Goal: Transaction & Acquisition: Purchase product/service

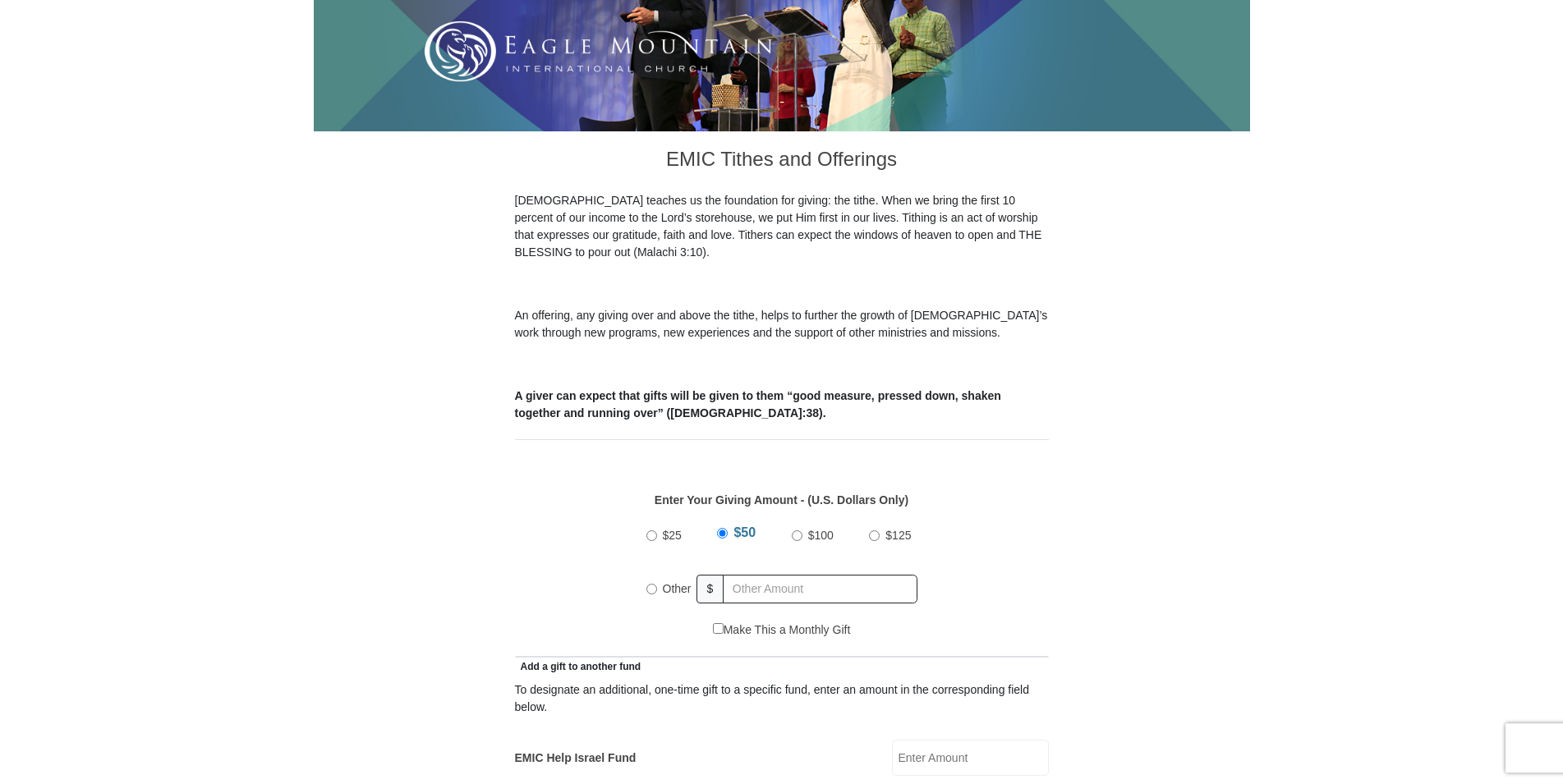
scroll to position [335, 0]
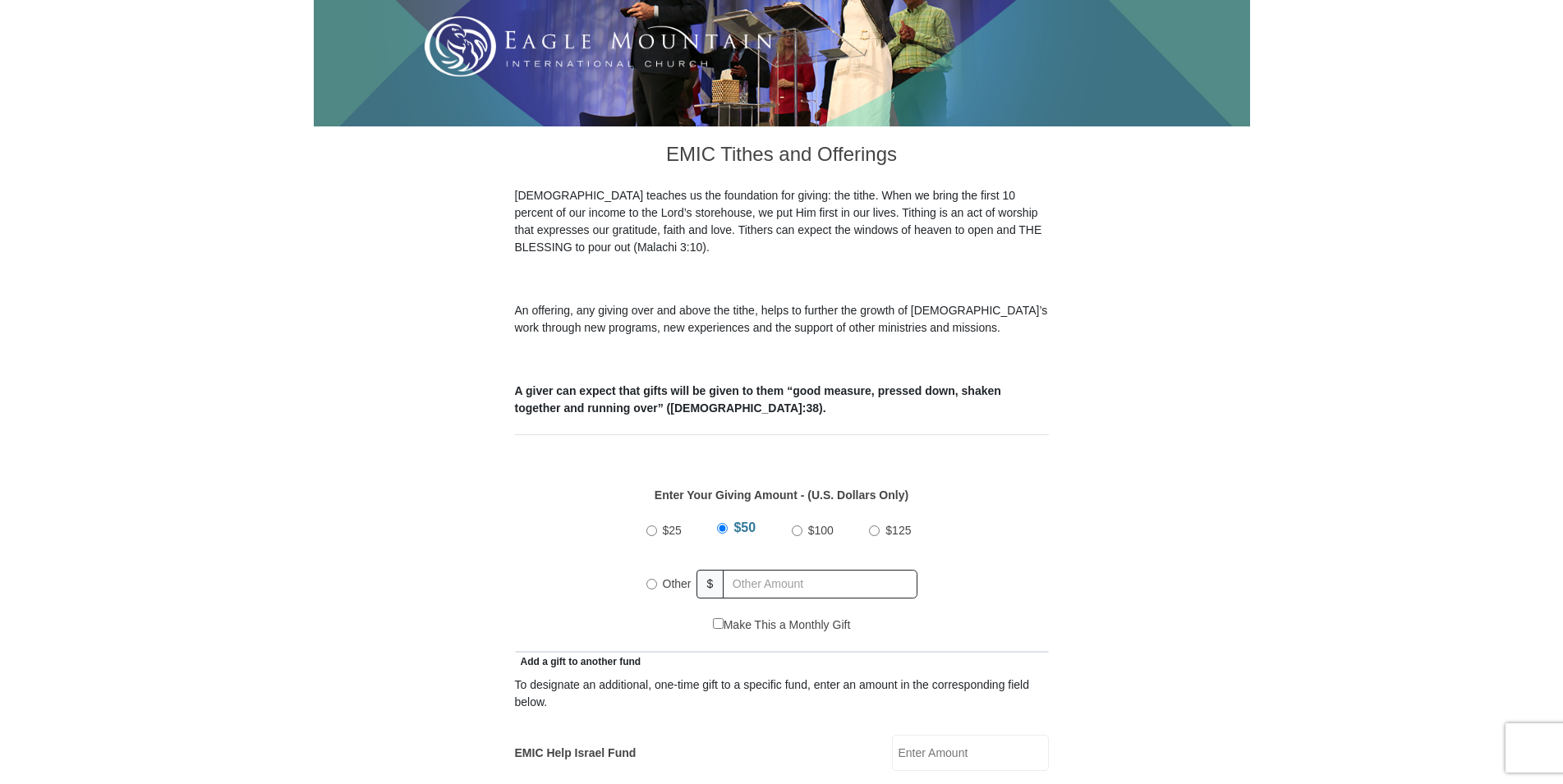
click at [796, 526] on input "$100" at bounding box center [796, 530] width 10 height 10
radio input "true"
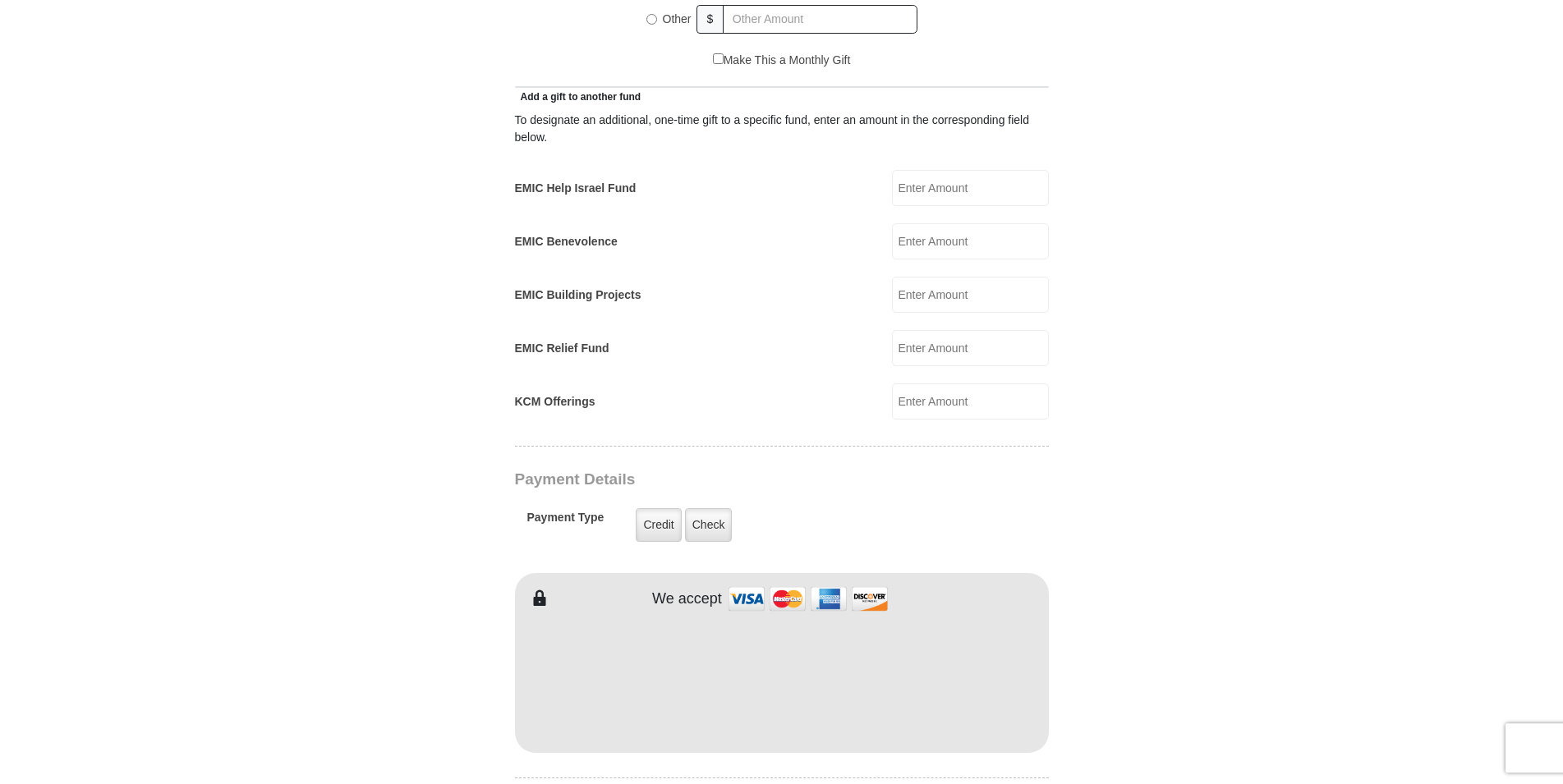
scroll to position [921, 0]
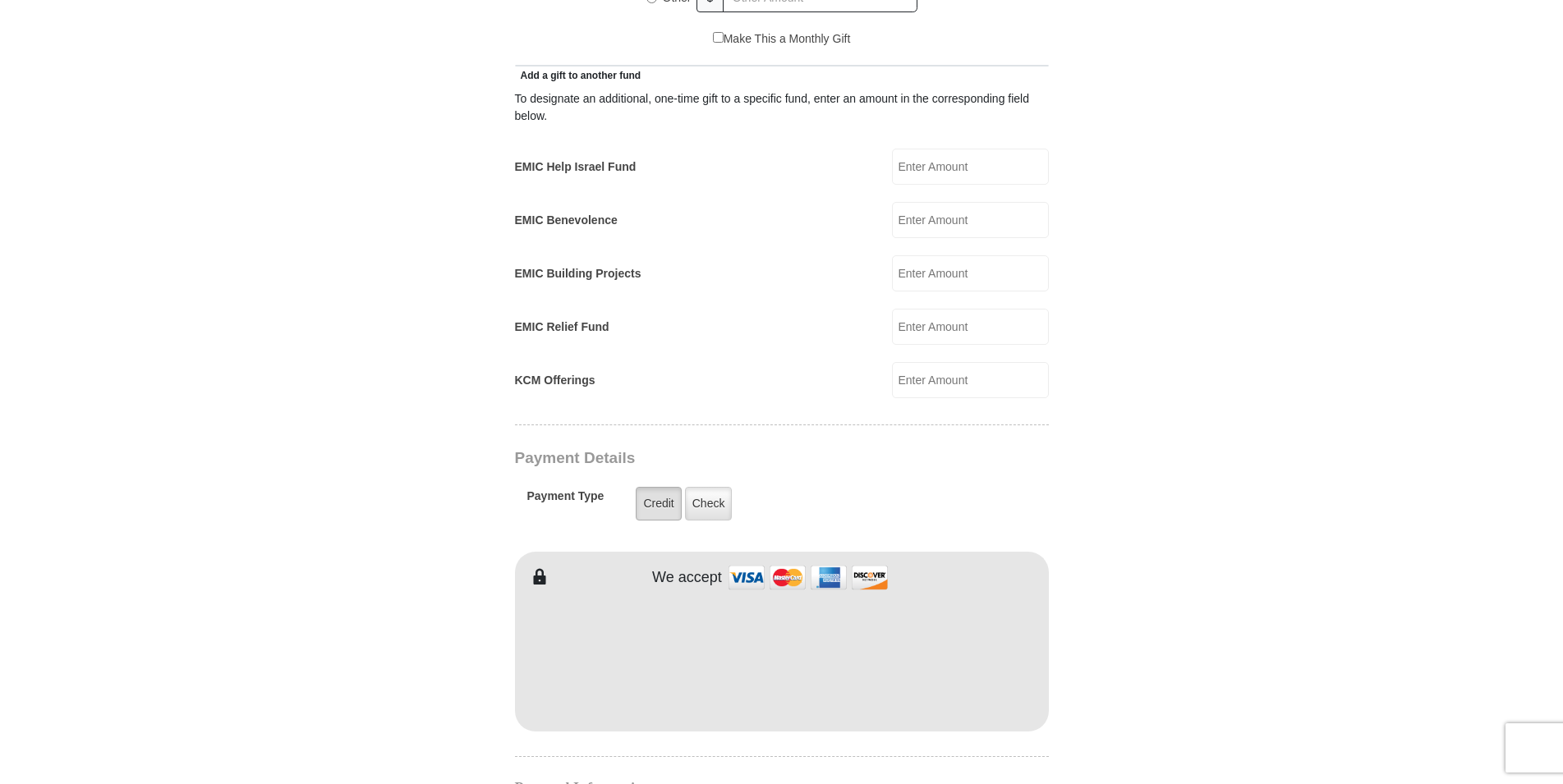
click at [654, 487] on label "Credit" at bounding box center [658, 503] width 45 height 34
click at [0, 0] on input "Credit" at bounding box center [0, 0] width 0 height 0
click at [747, 336] on div "To designate an additional, one-time gift to a specific fund, enter an amount i…" at bounding box center [782, 241] width 534 height 314
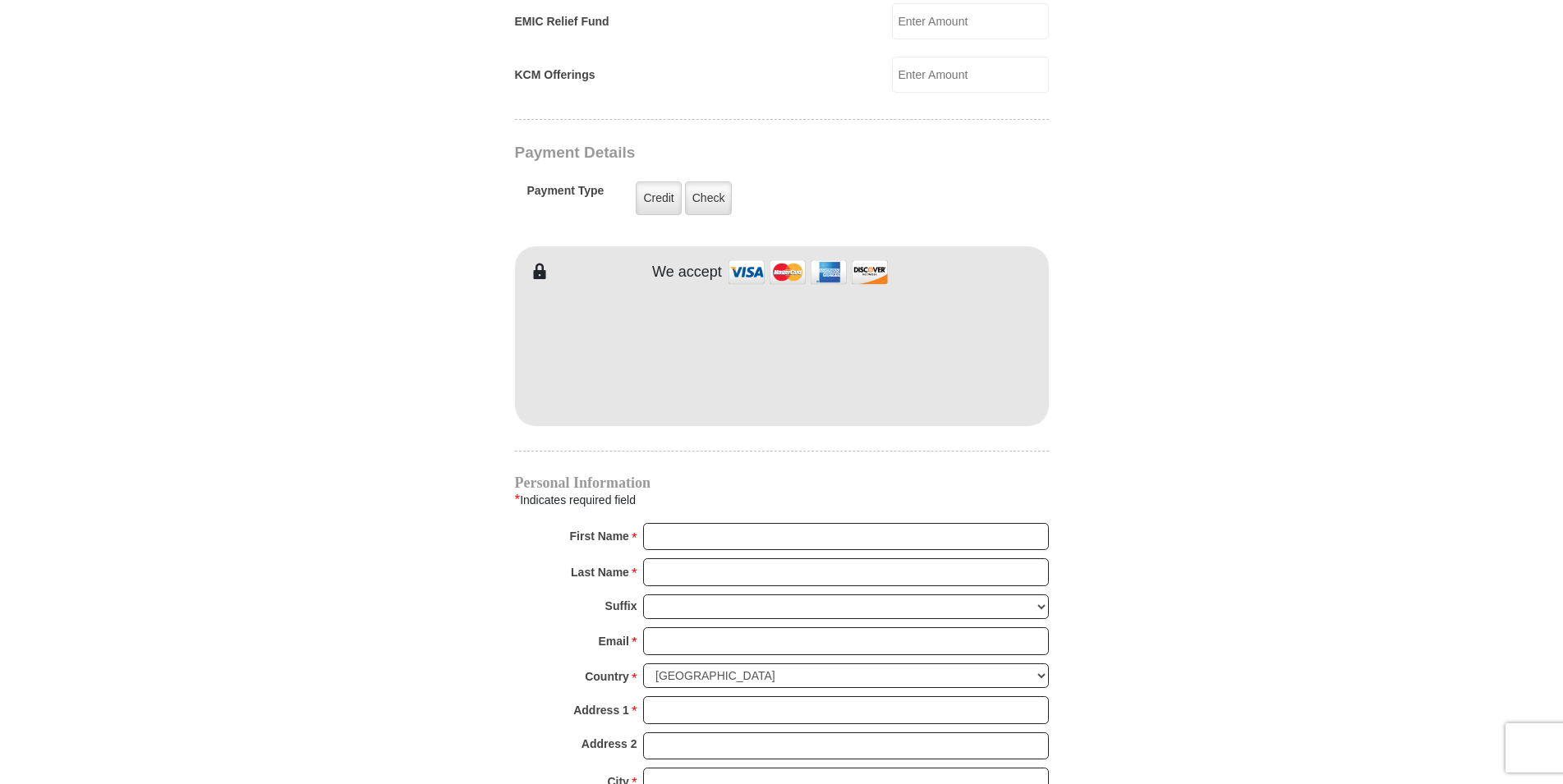
scroll to position [1257, 0]
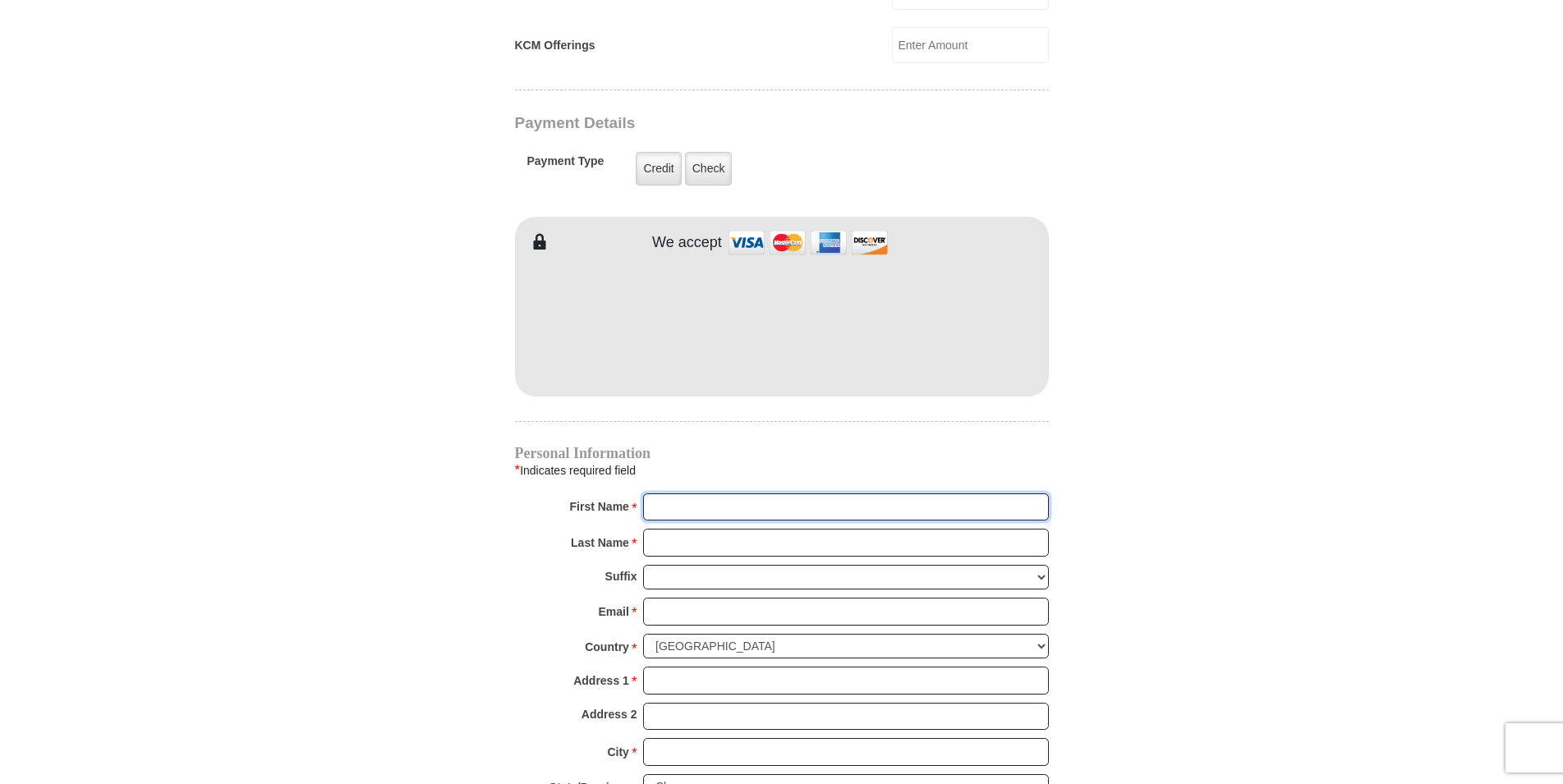
click at [654, 493] on input "First Name *" at bounding box center [846, 507] width 406 height 28
type input "wa"
type input "[STREET_ADDRESS]"
type input "[PERSON_NAME]"
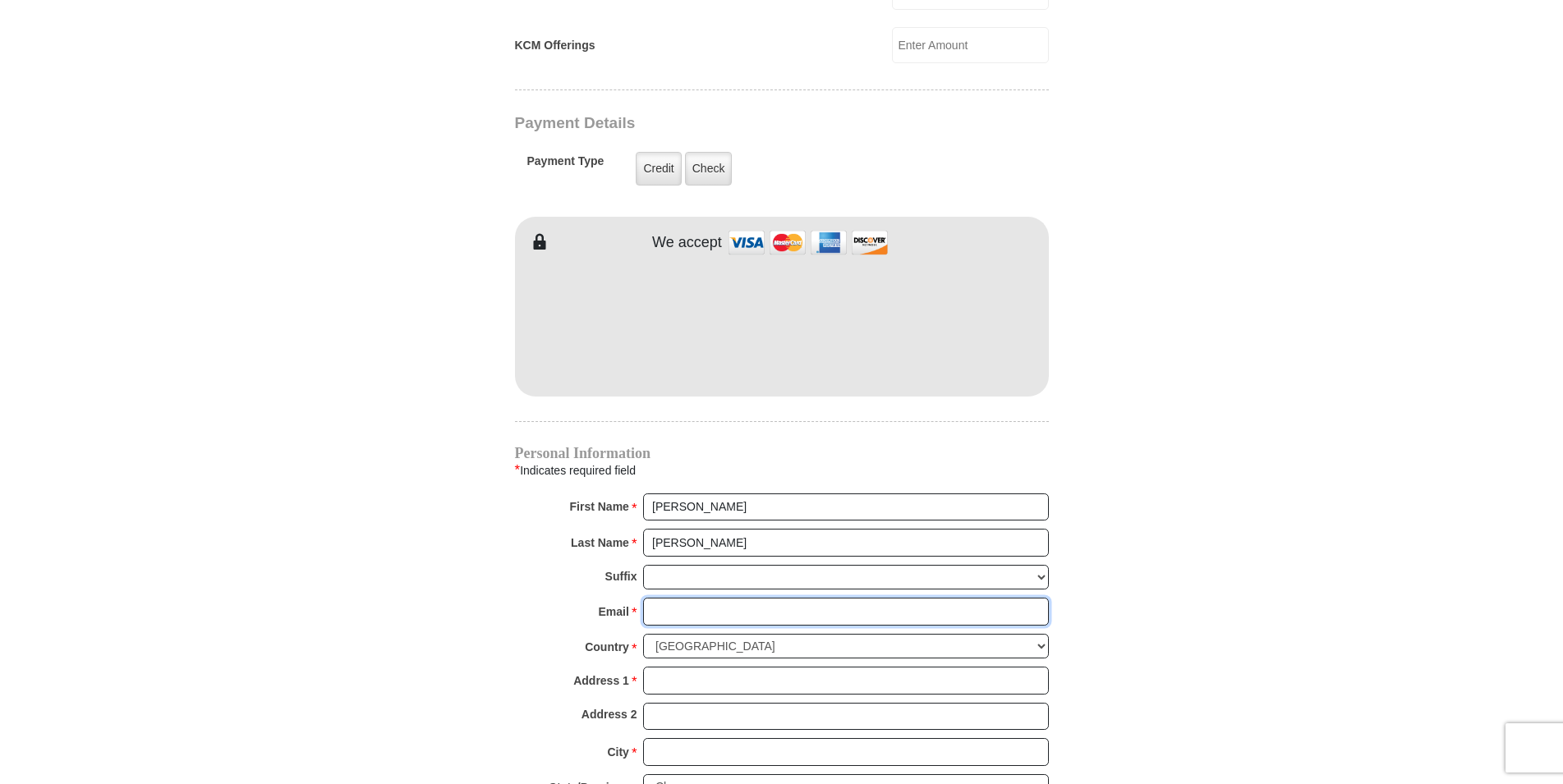
type input "[EMAIL_ADDRESS][DOMAIN_NAME]"
type input "[STREET_ADDRESS]"
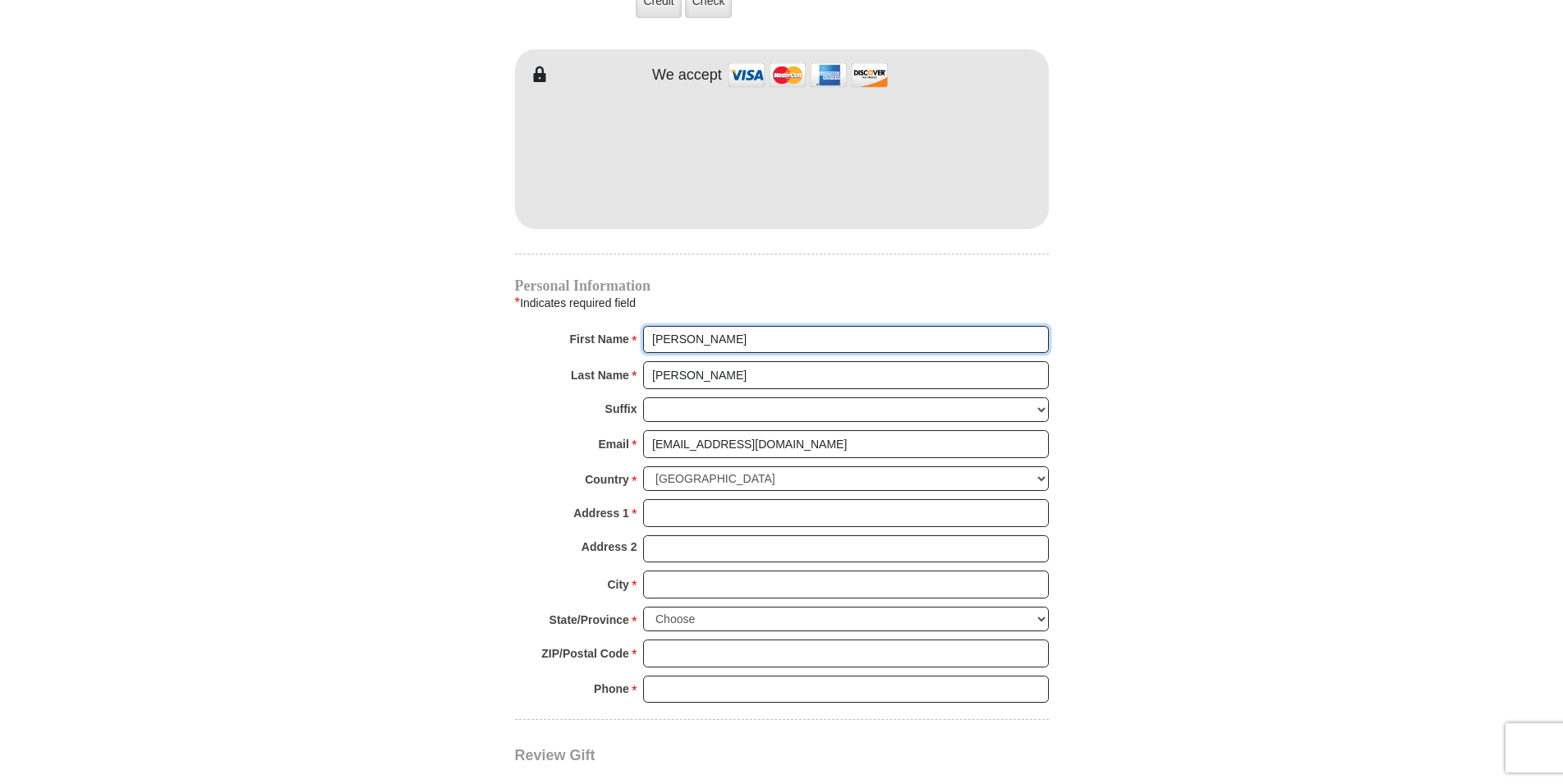
scroll to position [1507, 0]
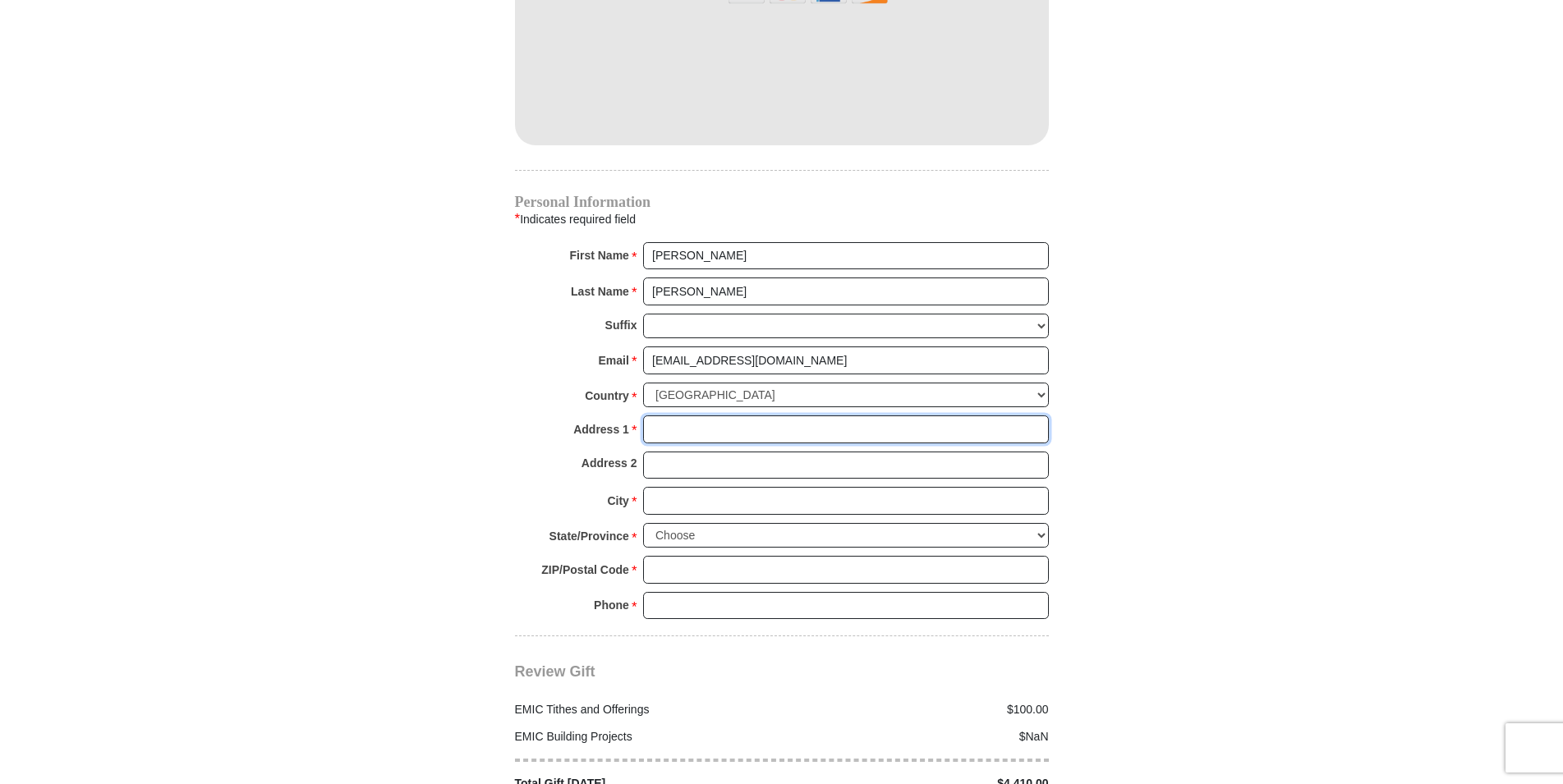
click at [654, 416] on input "Address 1 *" at bounding box center [846, 430] width 406 height 28
type input "[STREET_ADDRESS]"
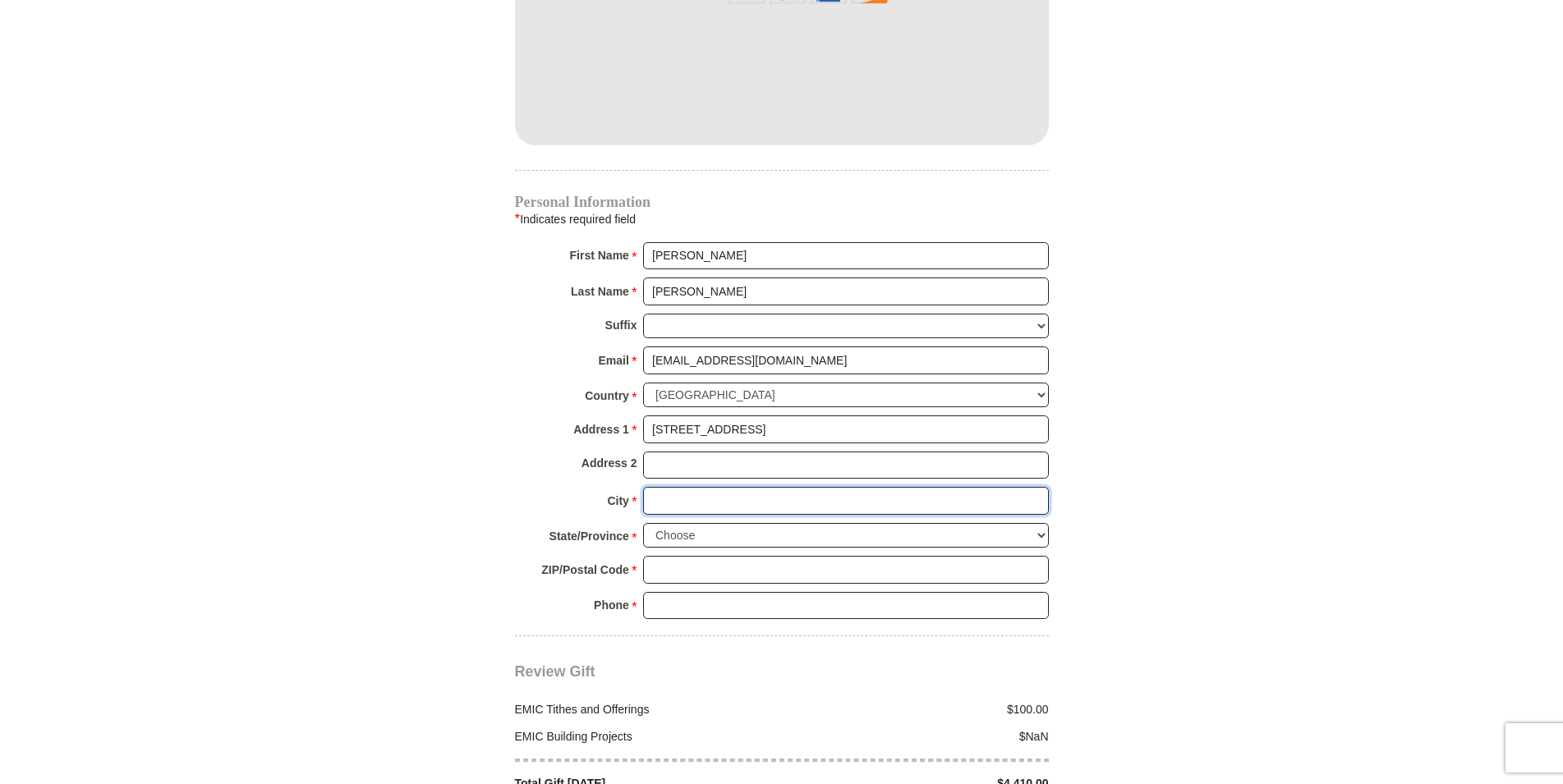
type input "Wichita"
select select "KS"
type input "67212-1709"
type input "3167301766"
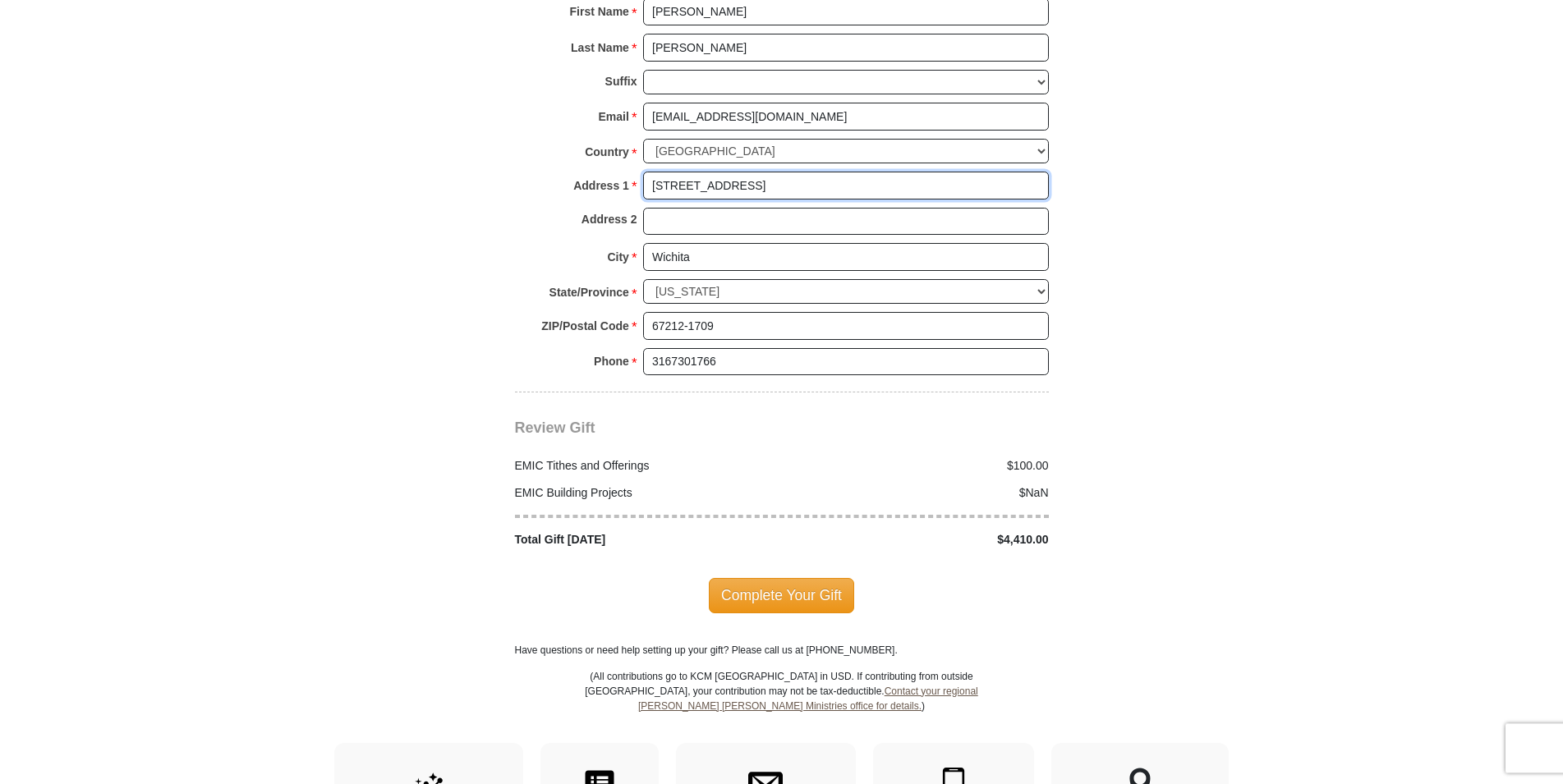
scroll to position [1759, 0]
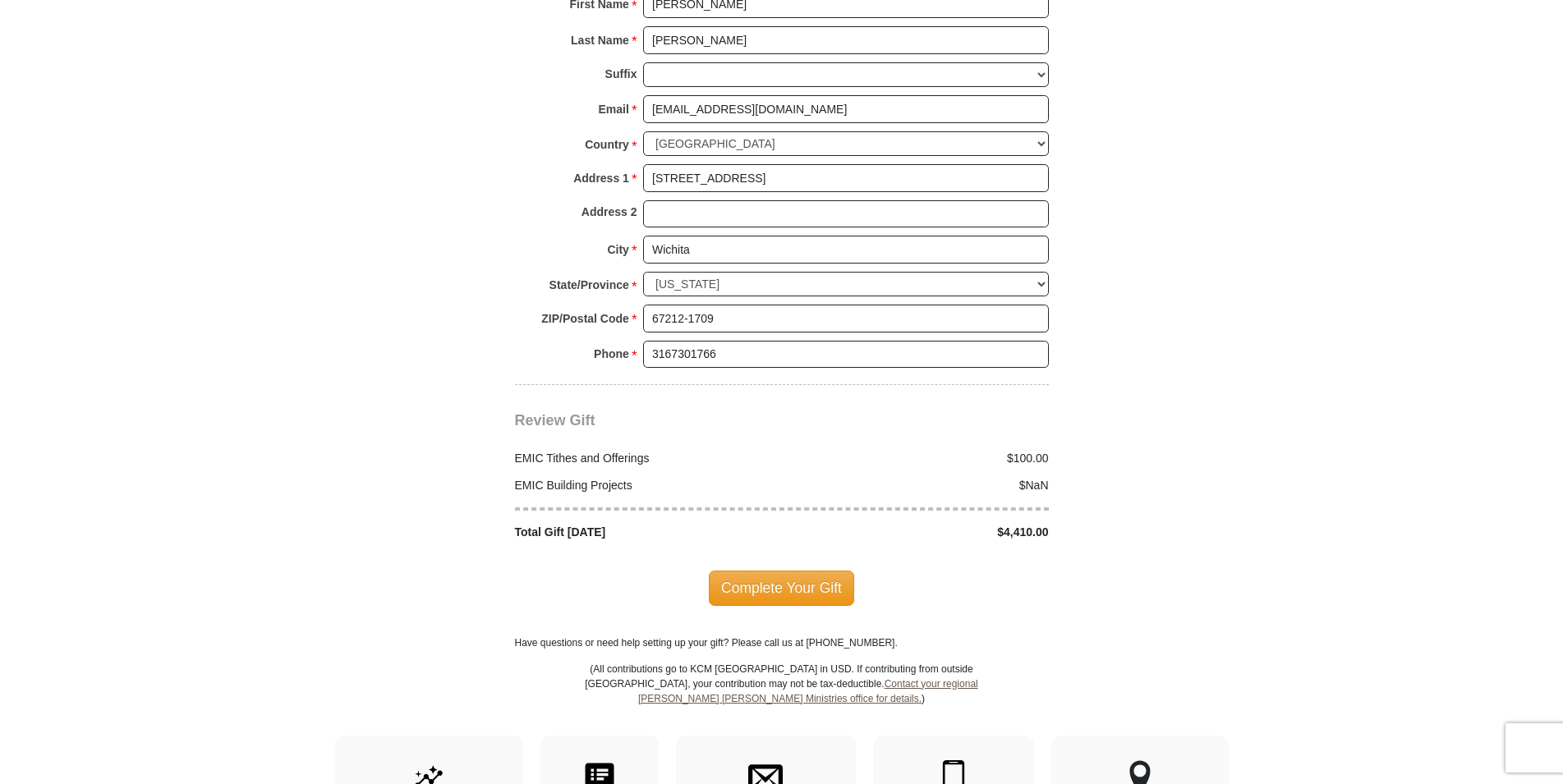
click at [1052, 524] on div "$4,410.00" at bounding box center [920, 532] width 276 height 17
click at [1014, 524] on div "$4,410.00" at bounding box center [920, 532] width 276 height 17
click at [1054, 524] on div "$4,410.00" at bounding box center [920, 532] width 276 height 17
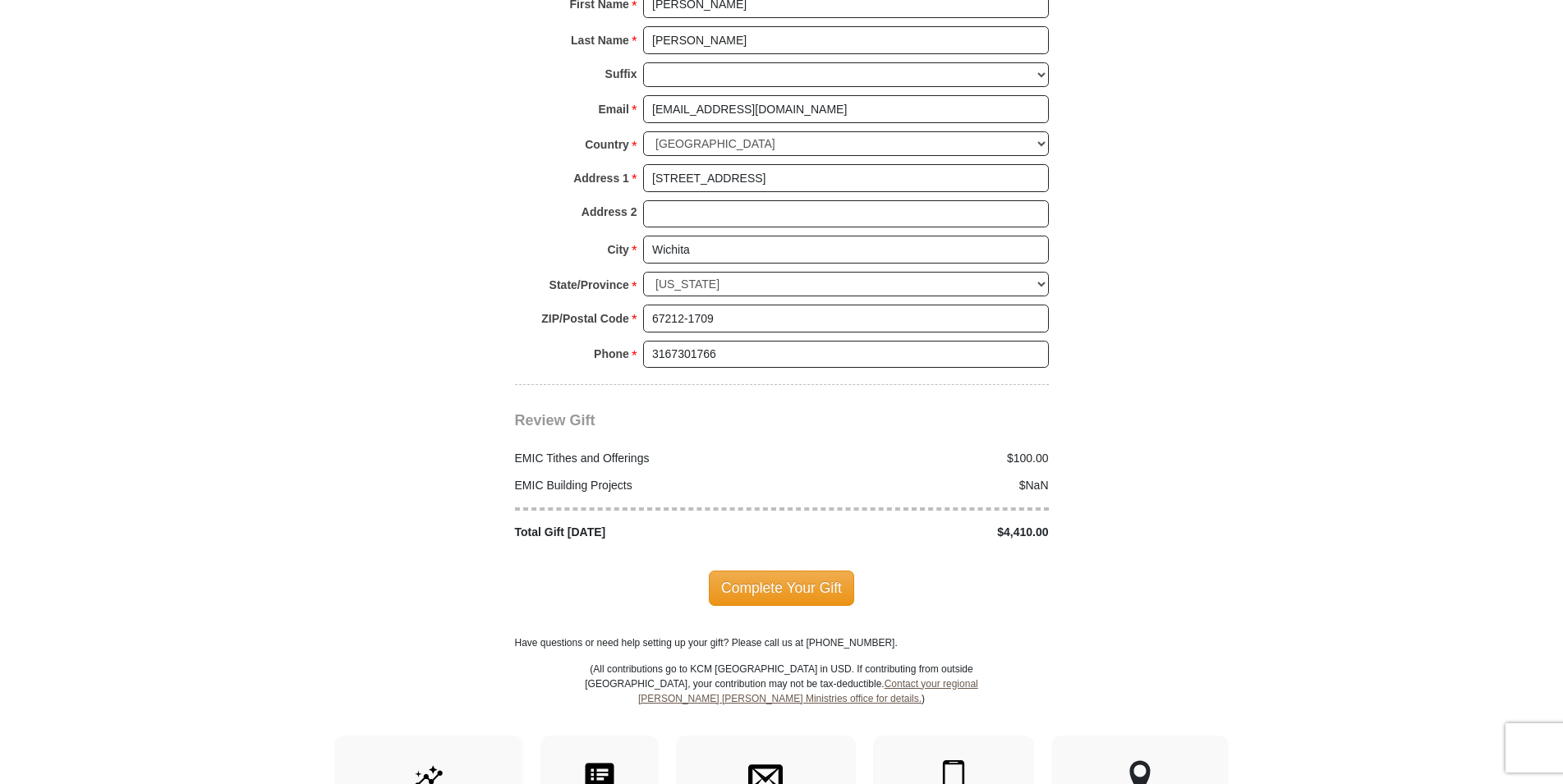
click at [1055, 524] on div "$4,410.00" at bounding box center [920, 532] width 276 height 17
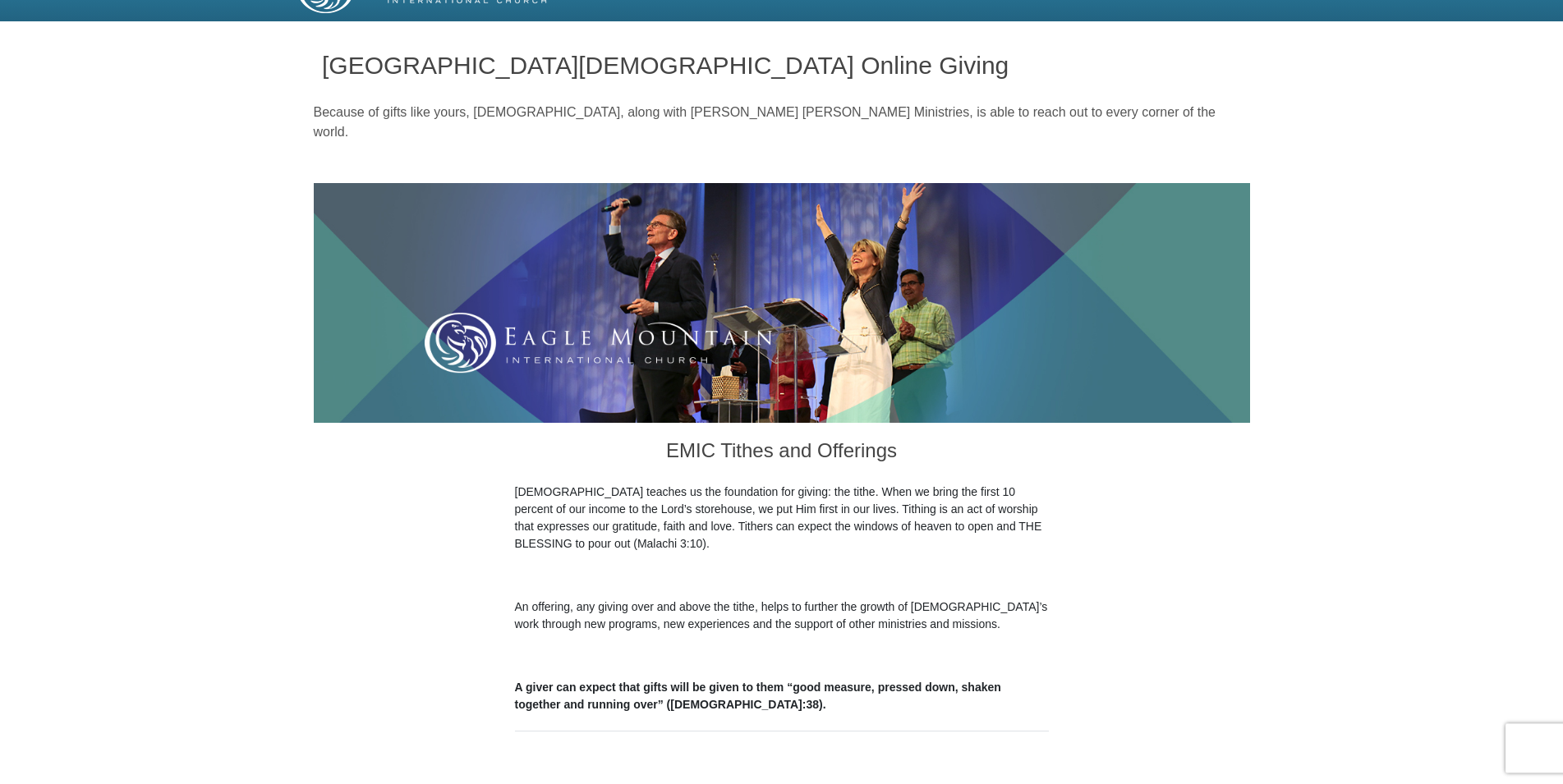
scroll to position [0, 0]
